Goal: Information Seeking & Learning: Check status

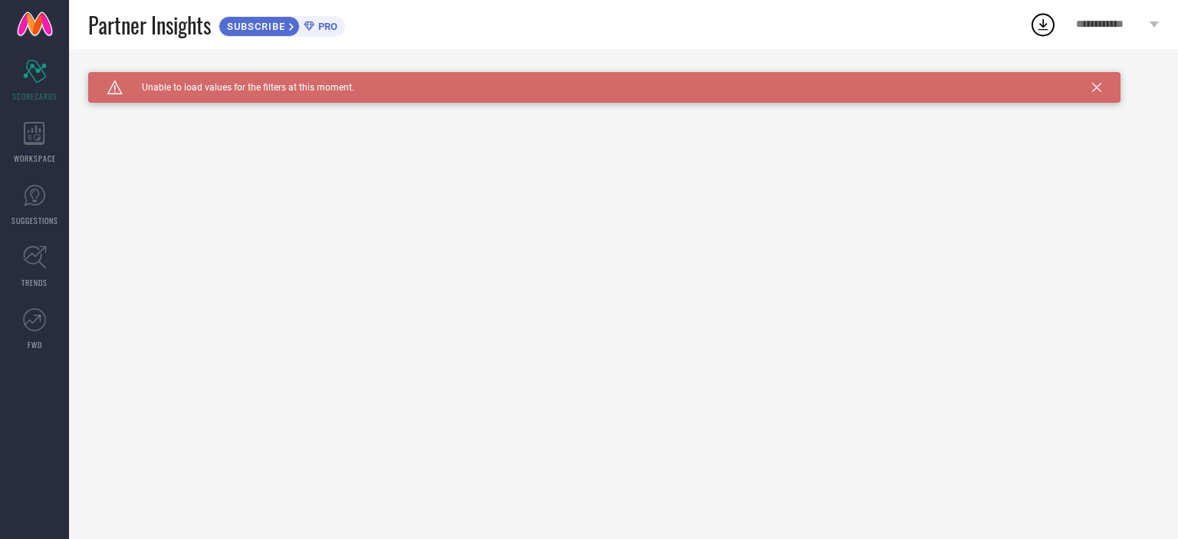
click at [1101, 90] on div "Caution Created with Sketch. Unable to load values for the filters at this mome…" at bounding box center [604, 87] width 1032 height 31
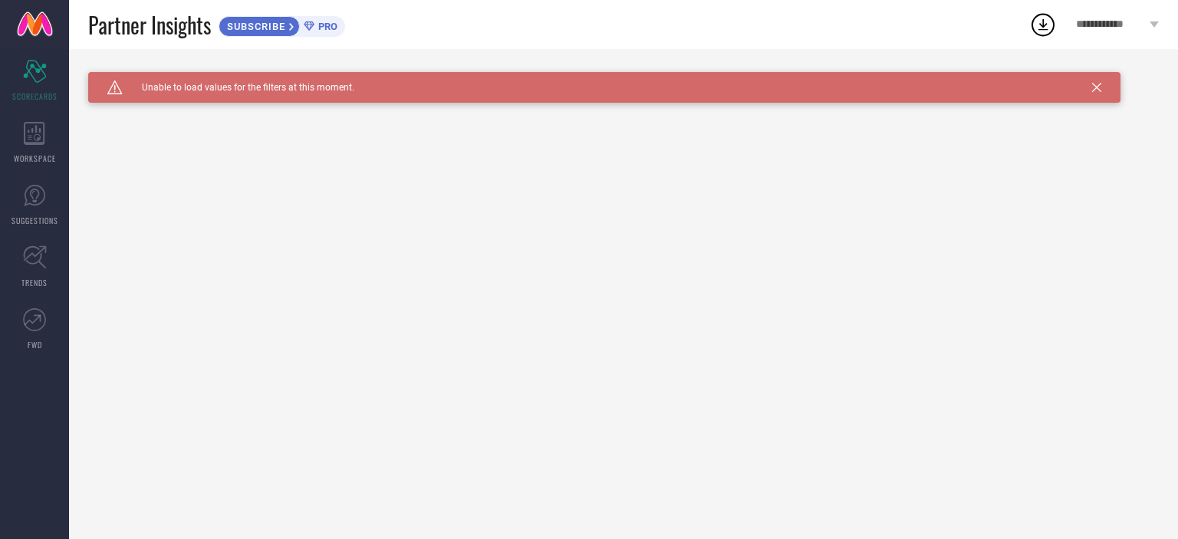
click at [1101, 90] on div "Caution Created with Sketch. Unable to load values for the filters at this mome…" at bounding box center [604, 87] width 1032 height 31
click at [1093, 83] on icon at bounding box center [1096, 87] width 9 height 9
